Goal: Transaction & Acquisition: Book appointment/travel/reservation

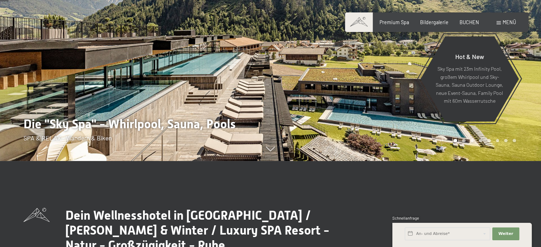
scroll to position [107, 0]
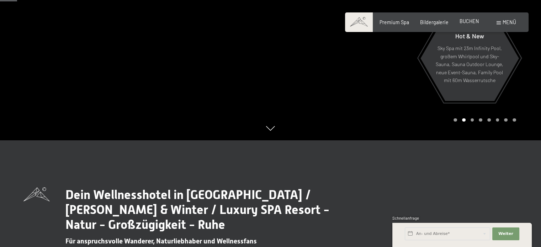
click at [472, 21] on span "BUCHEN" at bounding box center [469, 21] width 20 height 6
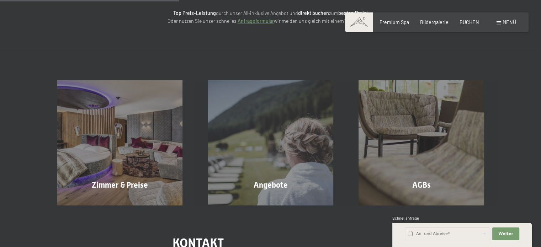
scroll to position [107, 0]
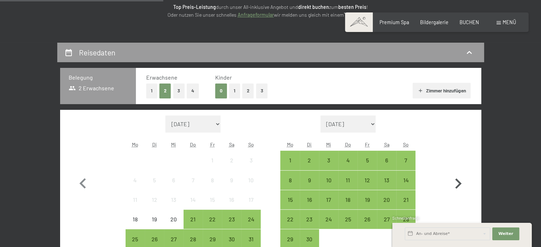
click at [456, 179] on icon "button" at bounding box center [458, 183] width 6 height 10
select select "2025-09-01"
select select "2025-10-01"
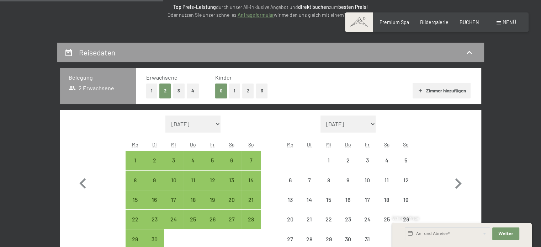
select select "2025-09-01"
select select "2025-10-01"
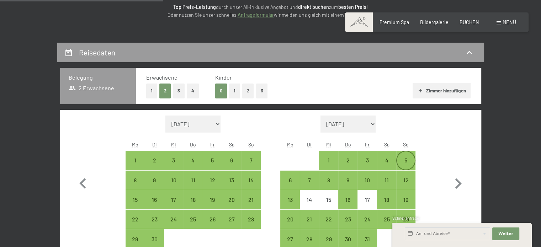
click at [402, 159] on div "5" at bounding box center [406, 166] width 18 height 18
select select "2025-09-01"
select select "2025-10-01"
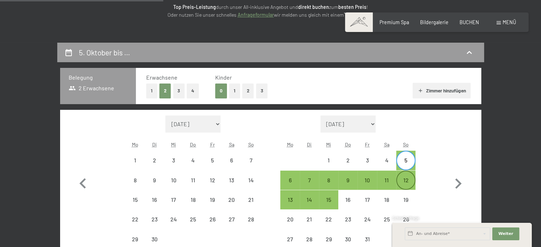
click at [407, 176] on div "12" at bounding box center [406, 180] width 18 height 18
select select "2025-09-01"
select select "2025-10-01"
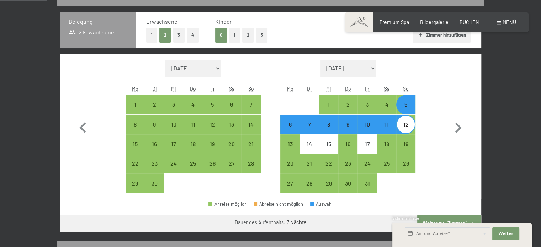
scroll to position [178, 0]
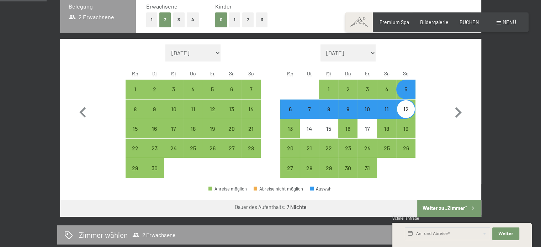
click at [443, 209] on button "Weiter zu „Zimmer“" at bounding box center [449, 208] width 64 height 17
select select "2025-09-01"
select select "2025-10-01"
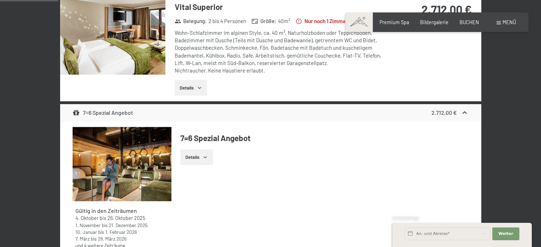
scroll to position [256, 0]
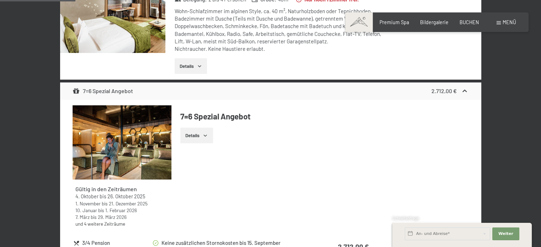
click at [207, 134] on icon "button" at bounding box center [205, 136] width 6 height 6
click at [207, 135] on icon "button" at bounding box center [205, 136] width 6 height 6
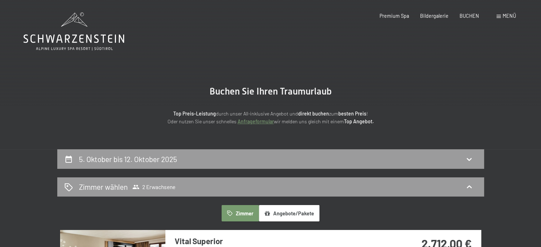
scroll to position [0, 0]
click at [401, 13] on span "Premium Spa" at bounding box center [394, 15] width 30 height 6
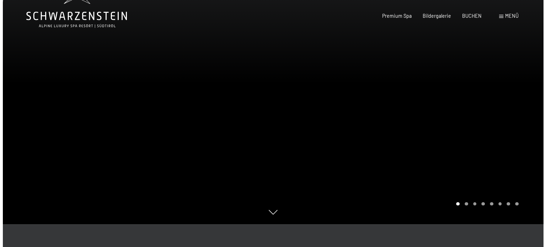
scroll to position [36, 0]
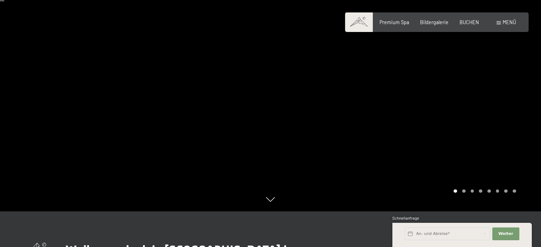
click at [371, 115] on div at bounding box center [406, 87] width 271 height 247
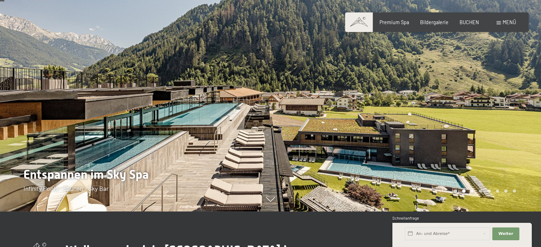
click at [371, 116] on div at bounding box center [406, 87] width 271 height 247
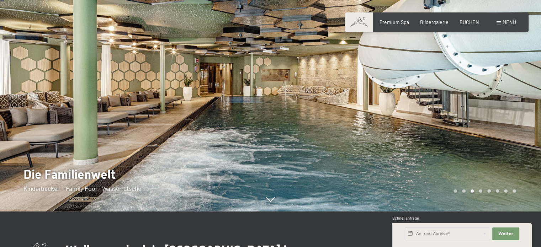
click at [371, 116] on div at bounding box center [406, 87] width 271 height 247
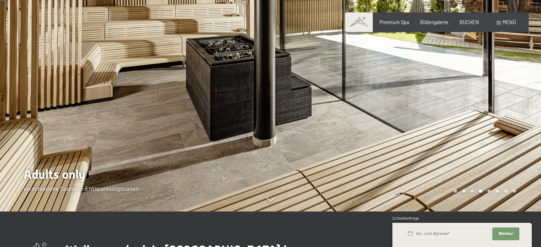
click at [371, 116] on div at bounding box center [406, 87] width 271 height 247
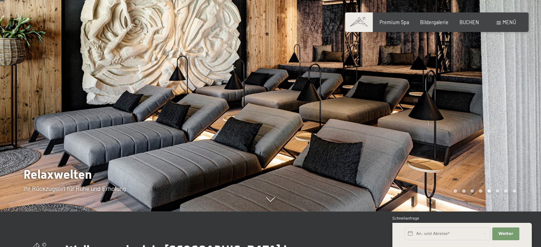
click at [370, 116] on div at bounding box center [406, 87] width 271 height 247
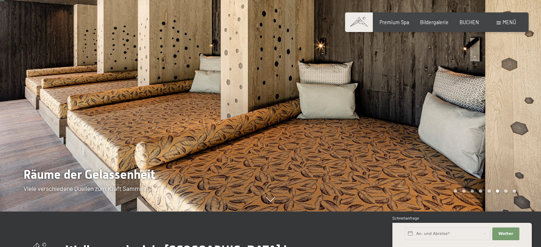
click at [370, 116] on div at bounding box center [406, 87] width 271 height 247
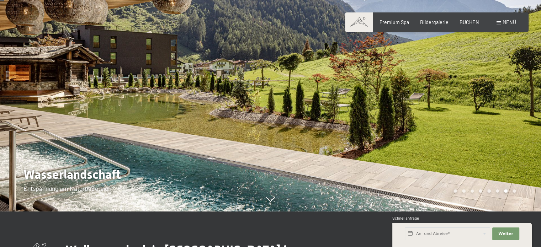
click at [370, 116] on div at bounding box center [406, 87] width 271 height 247
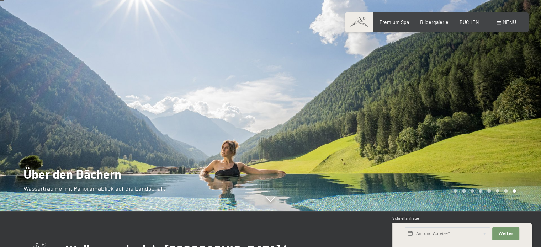
click at [370, 116] on div at bounding box center [406, 87] width 271 height 247
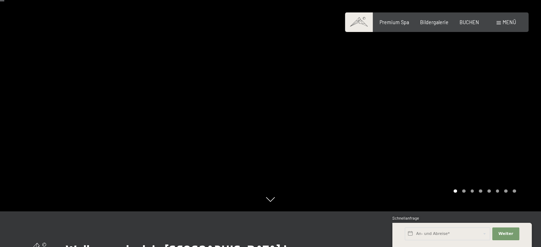
click at [370, 116] on div at bounding box center [406, 87] width 271 height 247
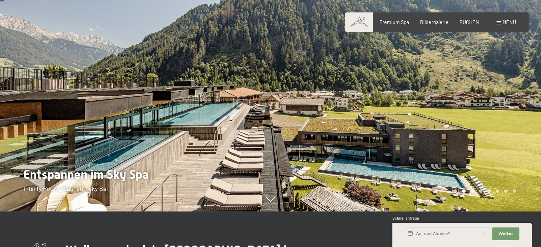
click at [370, 116] on div at bounding box center [406, 87] width 271 height 247
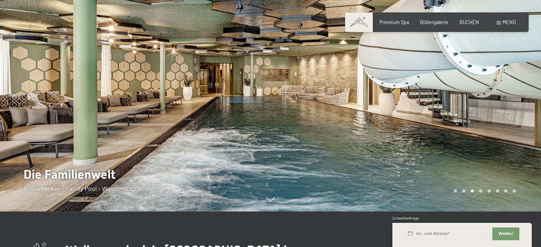
click at [370, 116] on div at bounding box center [406, 87] width 271 height 247
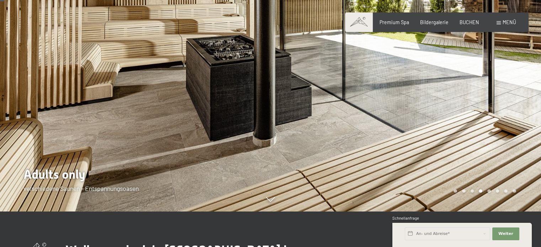
click at [370, 116] on div at bounding box center [406, 87] width 271 height 247
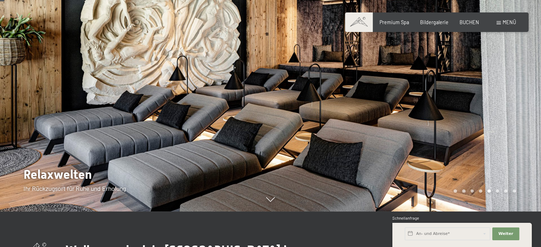
click at [370, 116] on div at bounding box center [406, 87] width 271 height 247
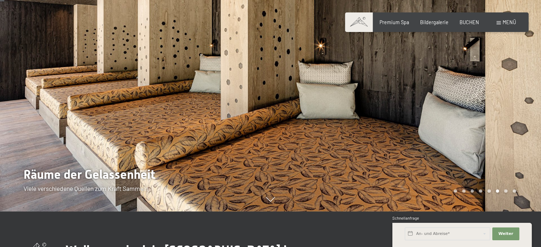
click at [370, 117] on div at bounding box center [406, 87] width 271 height 247
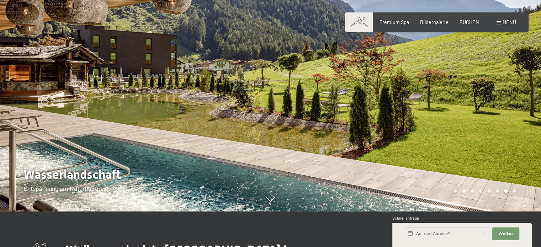
click at [370, 117] on div at bounding box center [406, 87] width 271 height 247
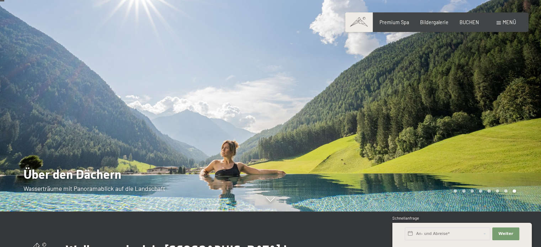
click at [370, 117] on div at bounding box center [406, 87] width 271 height 247
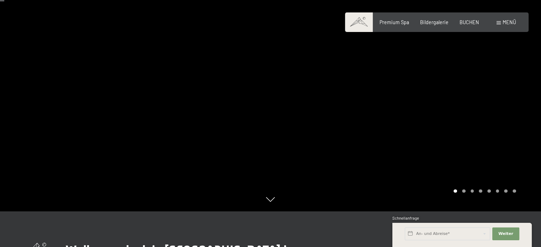
click at [370, 117] on div at bounding box center [406, 87] width 271 height 247
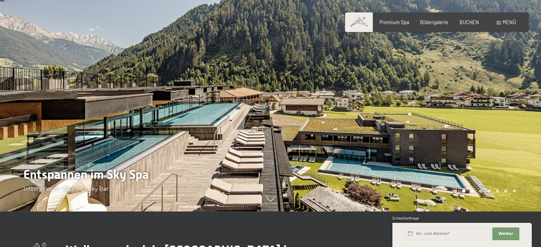
click at [508, 23] on span "Menü" at bounding box center [509, 22] width 14 height 6
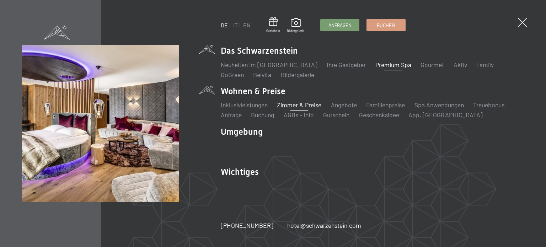
click at [296, 102] on link "Zimmer & Preise" at bounding box center [299, 105] width 44 height 8
click at [344, 107] on link "Angebote" at bounding box center [344, 105] width 26 height 8
click at [234, 91] on li "Wohnen & Preise Inklusivleistungen Zimmer & Preise Liste Angebote Liste Familie…" at bounding box center [373, 102] width 304 height 34
click at [294, 106] on link "Zimmer & Preise" at bounding box center [299, 105] width 44 height 8
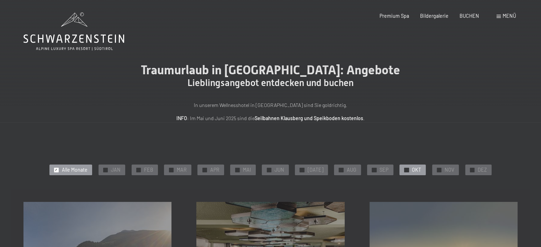
click at [412, 169] on span "OKT" at bounding box center [416, 169] width 9 height 7
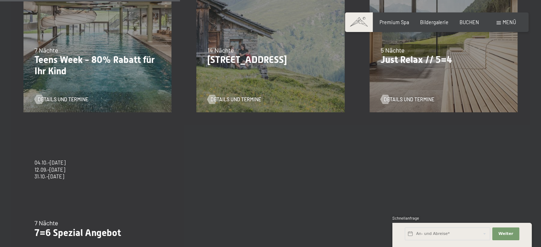
scroll to position [249, 0]
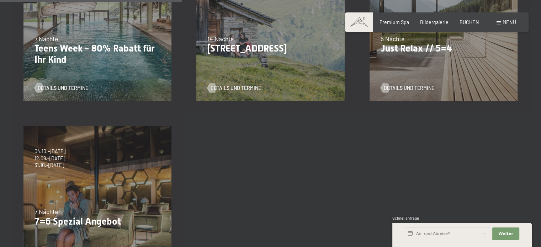
click at [119, 175] on div "04.10.–26.10.2025 01.11.–21.12.2025 10.01.–01.02.2026 07.03.–29.03.2026 16.05.–…" at bounding box center [97, 199] width 173 height 173
click at [68, 219] on p "7=6 Spezial Angebot" at bounding box center [97, 221] width 126 height 11
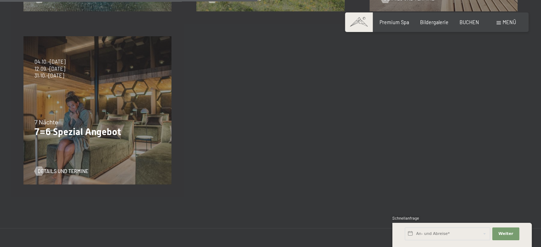
scroll to position [355, 0]
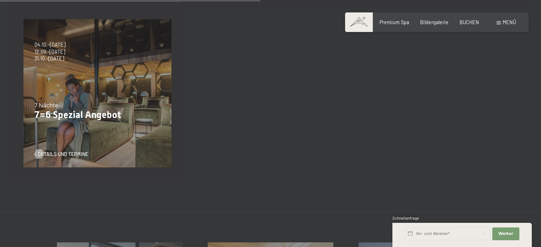
click at [72, 119] on p "7=6 Spezial Angebot" at bounding box center [97, 114] width 126 height 11
click at [62, 151] on span "Details und Termine" at bounding box center [70, 154] width 50 height 7
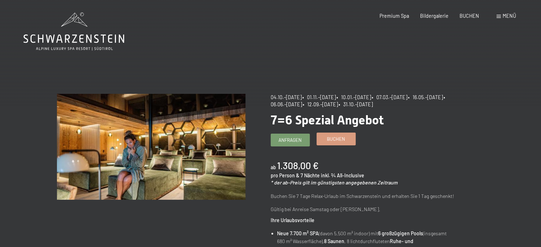
click at [338, 143] on link "Buchen" at bounding box center [336, 139] width 38 height 12
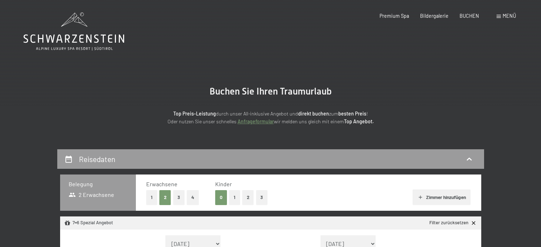
select select "[DATE]"
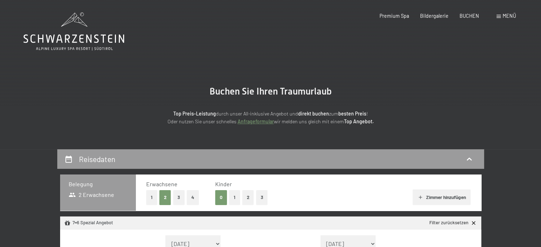
select select "[DATE]"
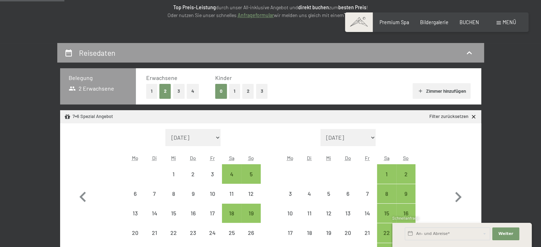
scroll to position [107, 0]
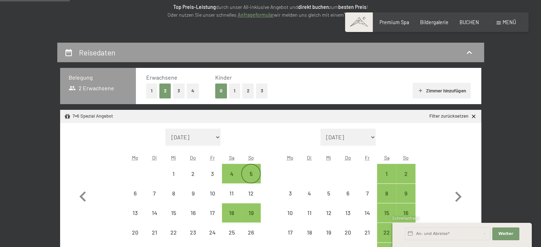
click at [252, 171] on div "5" at bounding box center [251, 180] width 18 height 18
select select "2025-10-01"
select select "2025-11-01"
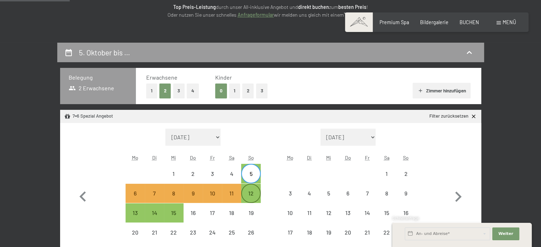
click at [251, 189] on div "12" at bounding box center [251, 194] width 18 height 18
select select "2025-10-01"
select select "2025-11-01"
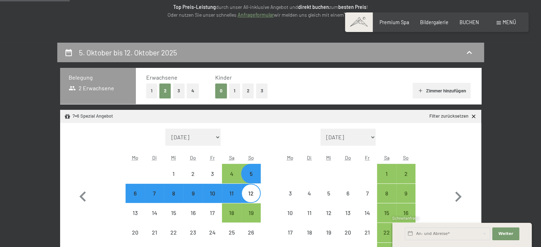
select select "2025-10-01"
select select "2025-11-01"
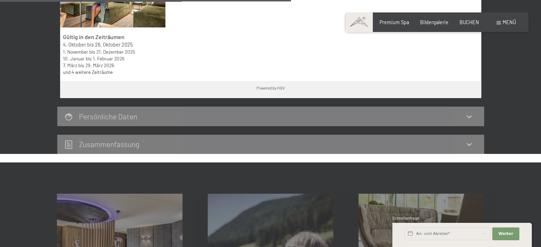
scroll to position [462, 0]
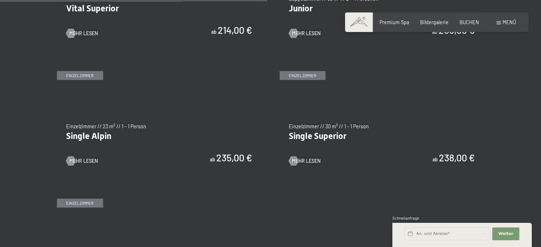
scroll to position [924, 0]
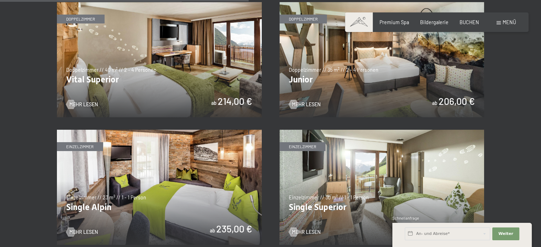
click at [123, 78] on img at bounding box center [159, 59] width 205 height 115
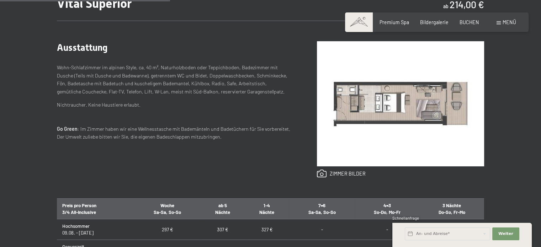
scroll to position [284, 0]
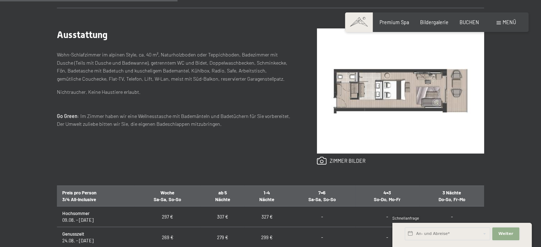
click at [500, 233] on span "Weiter" at bounding box center [505, 234] width 15 height 6
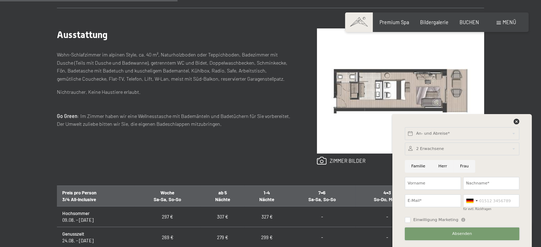
click at [500, 233] on button "Absenden" at bounding box center [462, 234] width 114 height 13
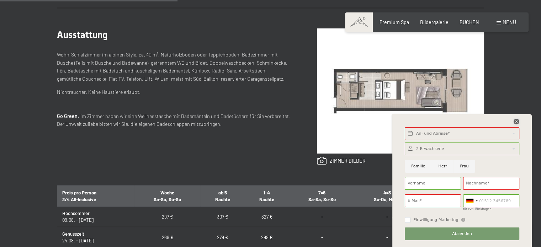
click at [515, 120] on icon at bounding box center [516, 122] width 6 height 6
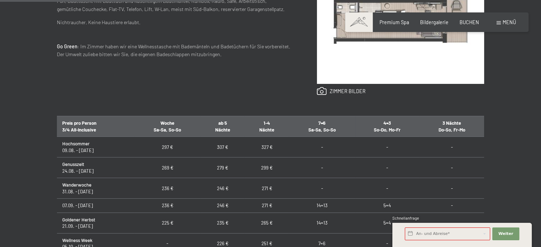
scroll to position [355, 0]
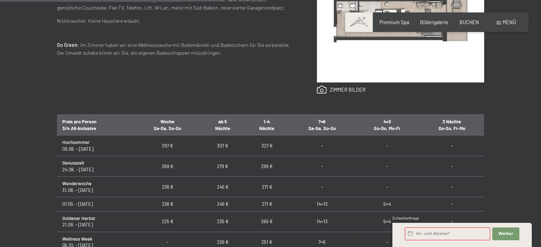
click at [170, 221] on td "225 €" at bounding box center [167, 221] width 66 height 21
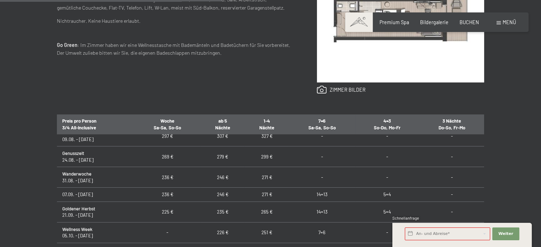
scroll to position [0, 0]
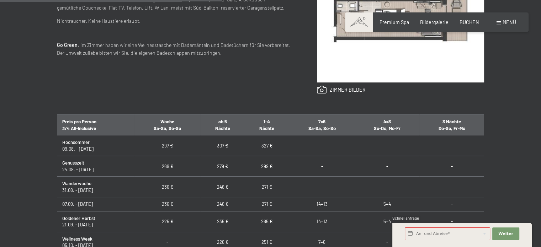
click at [151, 208] on td "236 €" at bounding box center [167, 204] width 66 height 14
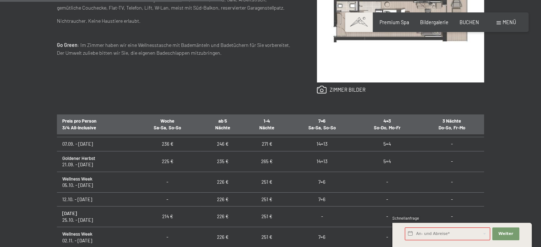
scroll to position [71, 0]
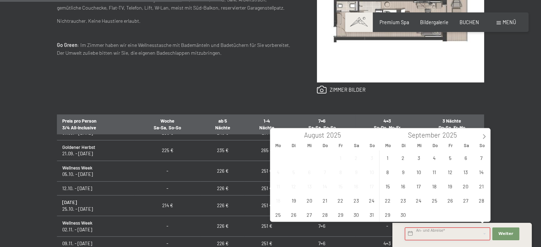
click at [454, 236] on input "text" at bounding box center [447, 234] width 85 height 13
click at [481, 157] on span "7" at bounding box center [481, 158] width 14 height 14
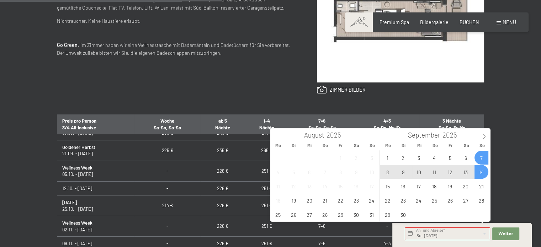
click at [481, 169] on span "14" at bounding box center [481, 172] width 14 height 14
type input "So. 07.09.2025 - So. 14.09.2025"
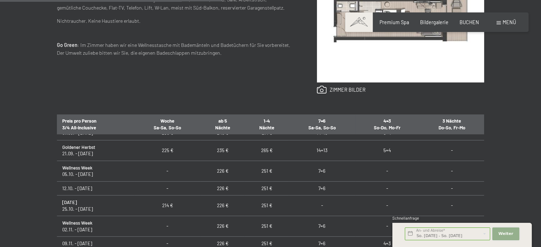
click at [501, 232] on span "Weiter" at bounding box center [505, 234] width 15 height 6
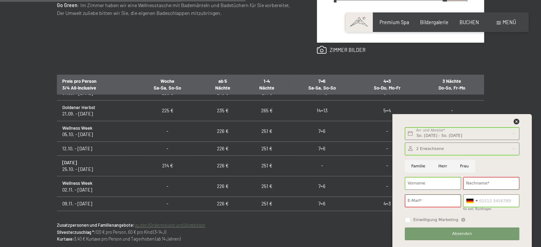
scroll to position [391, 0]
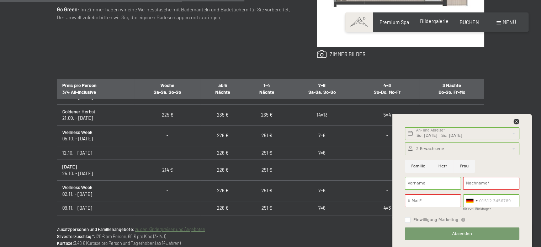
click at [432, 23] on span "Bildergalerie" at bounding box center [434, 21] width 28 height 6
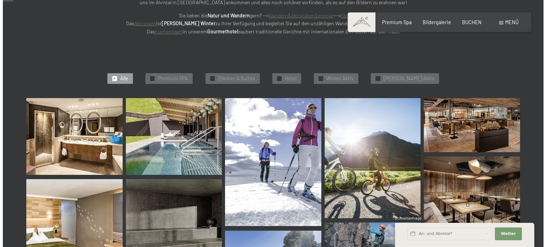
scroll to position [178, 0]
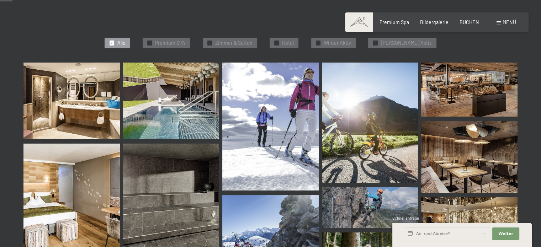
click at [504, 19] on span "Menü" at bounding box center [509, 22] width 14 height 6
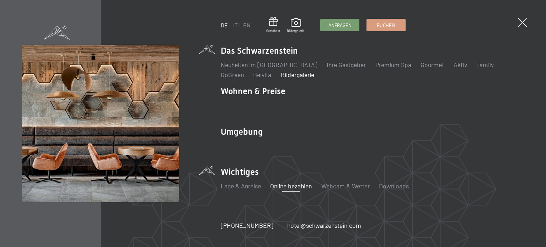
click at [295, 187] on link "Online bezahlen" at bounding box center [291, 186] width 42 height 8
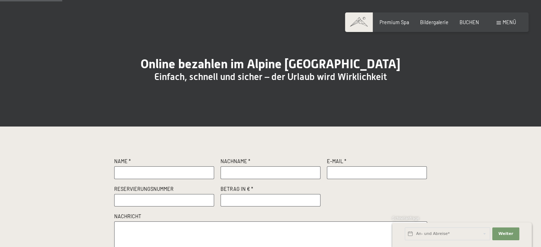
scroll to position [33, 0]
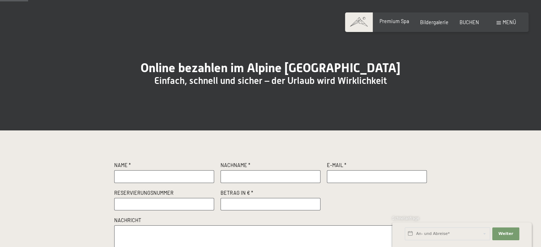
click at [388, 21] on span "Premium Spa" at bounding box center [394, 21] width 30 height 6
